Goal: Check status: Check status

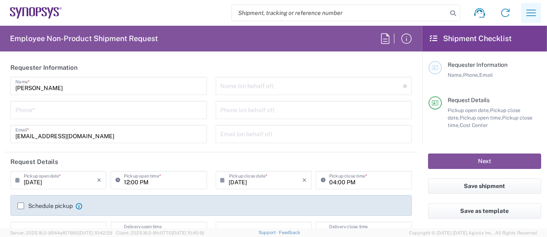
type input "Department"
type input "Delivered at Place"
type input "US01, SG, MSIP2, R&D 510464"
type input "[GEOGRAPHIC_DATA]"
type input "Oregon"
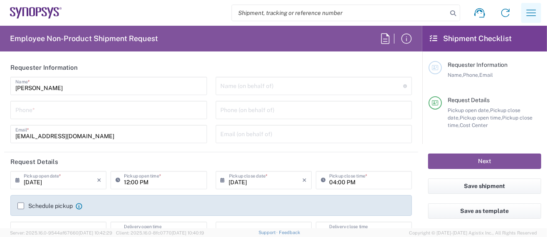
type input "United States"
click at [530, 15] on icon "button" at bounding box center [532, 13] width 10 height 6
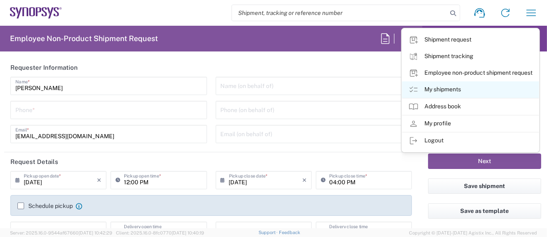
click at [439, 86] on link "My shipments" at bounding box center [470, 89] width 137 height 17
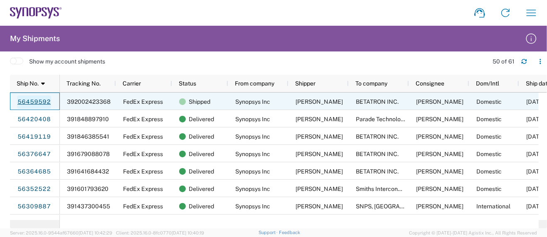
click at [30, 100] on link "56459592" at bounding box center [34, 102] width 34 height 13
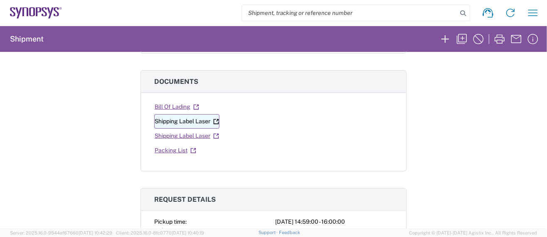
scroll to position [166, 0]
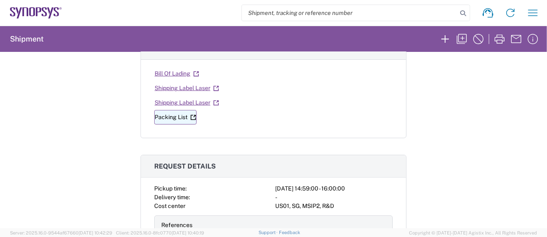
click at [177, 116] on link "Packing List" at bounding box center [175, 117] width 42 height 15
